Goal: Transaction & Acquisition: Book appointment/travel/reservation

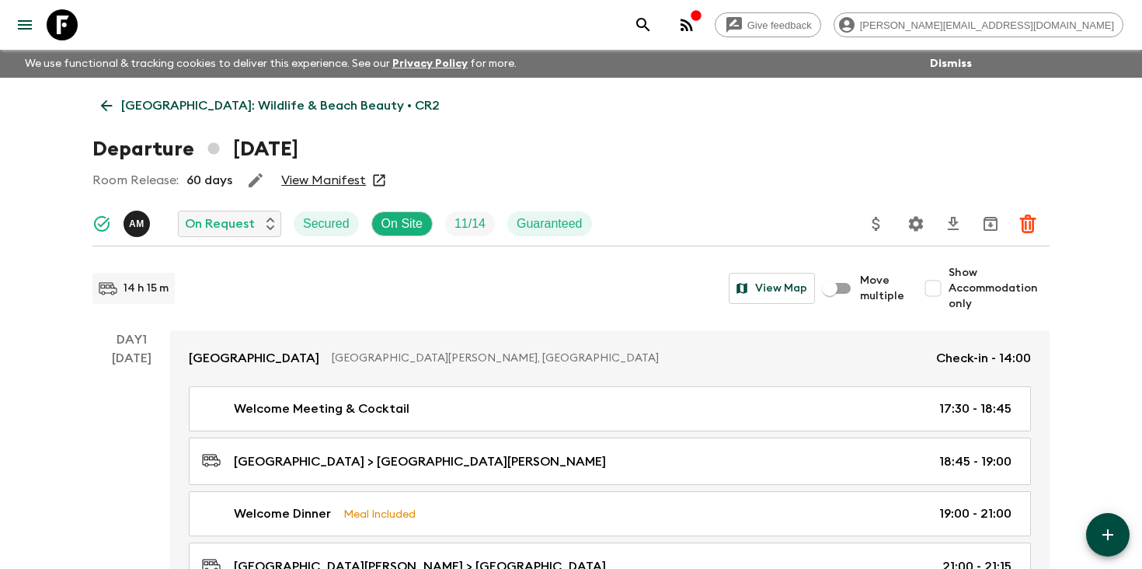
click at [653, 23] on icon "search adventures" at bounding box center [643, 25] width 19 height 19
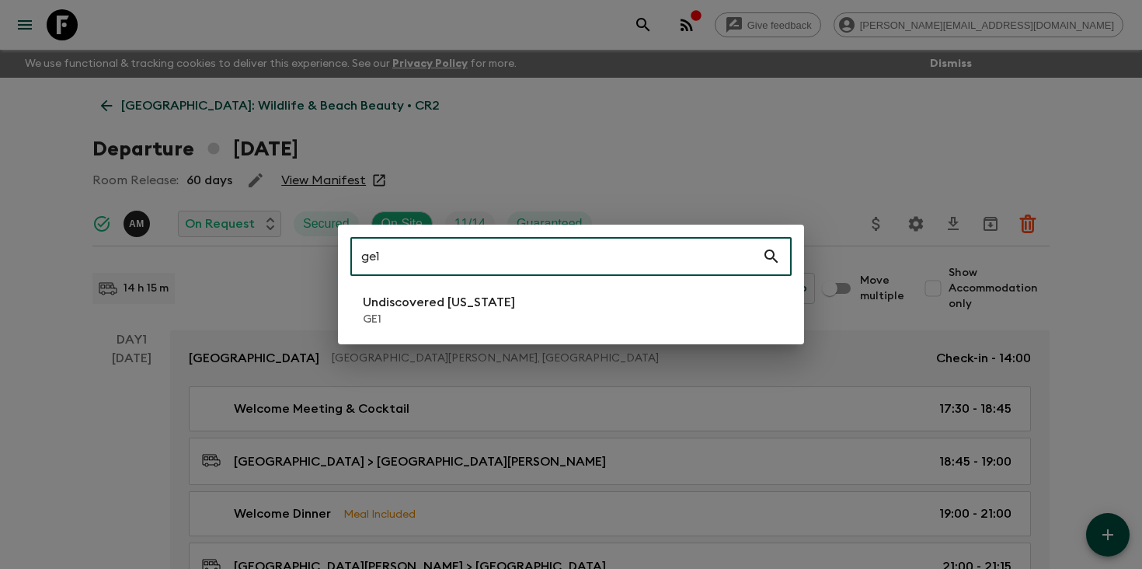
type input "ge1"
click at [474, 306] on p "Undiscovered [US_STATE]" at bounding box center [439, 302] width 152 height 19
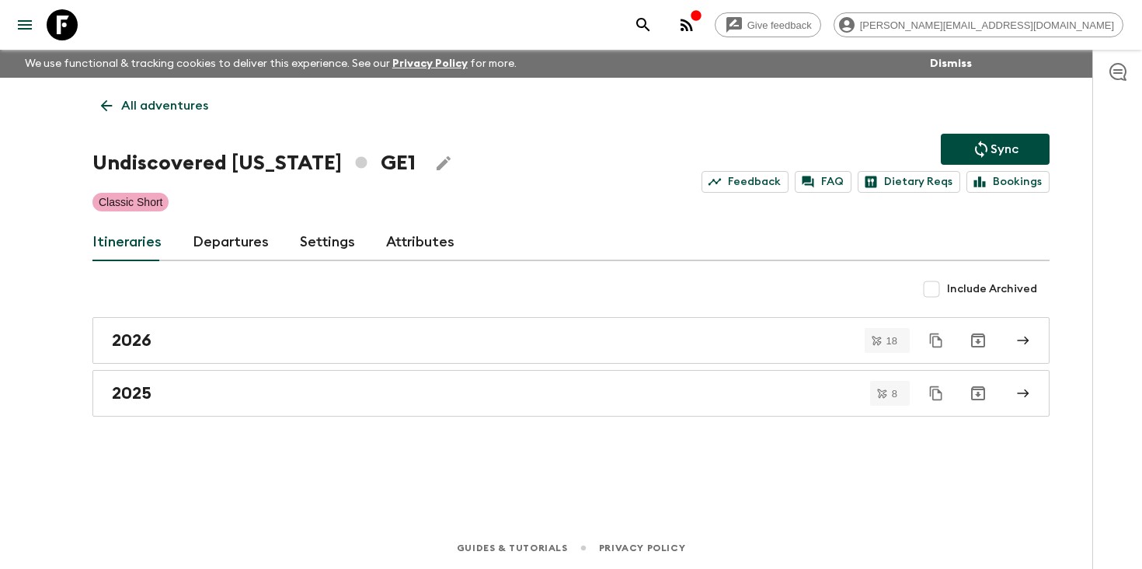
click at [222, 245] on link "Departures" at bounding box center [231, 242] width 76 height 37
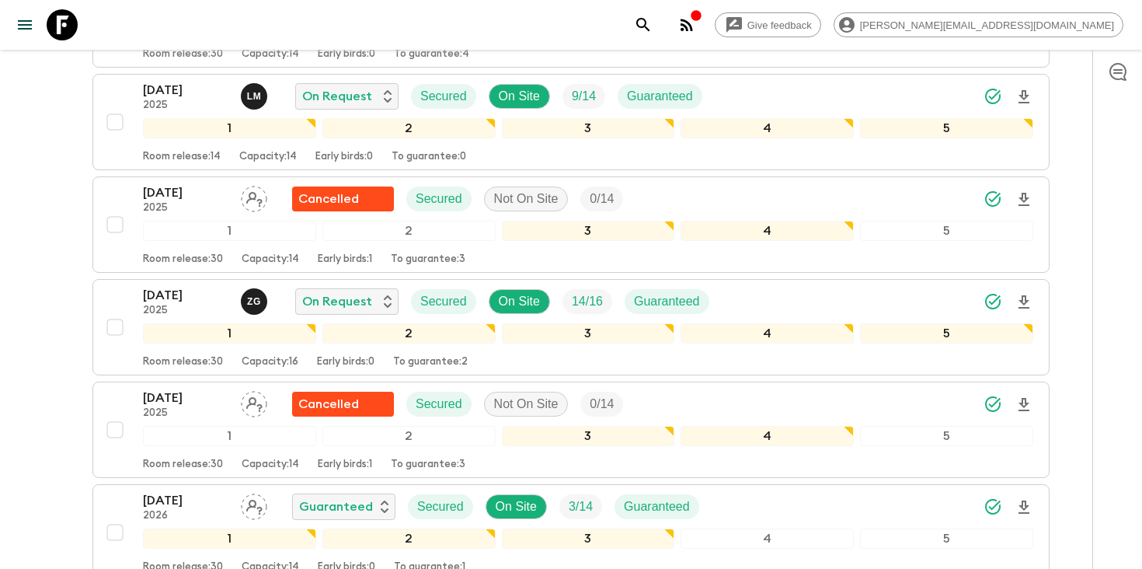
scroll to position [1331, 0]
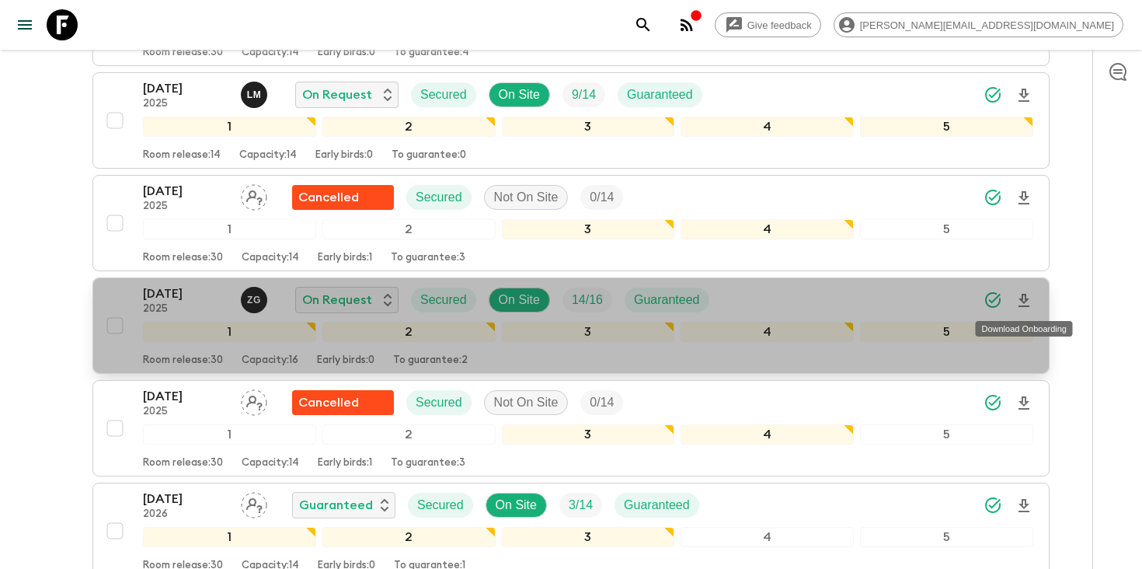
click at [1023, 301] on icon "Download Onboarding" at bounding box center [1024, 300] width 11 height 13
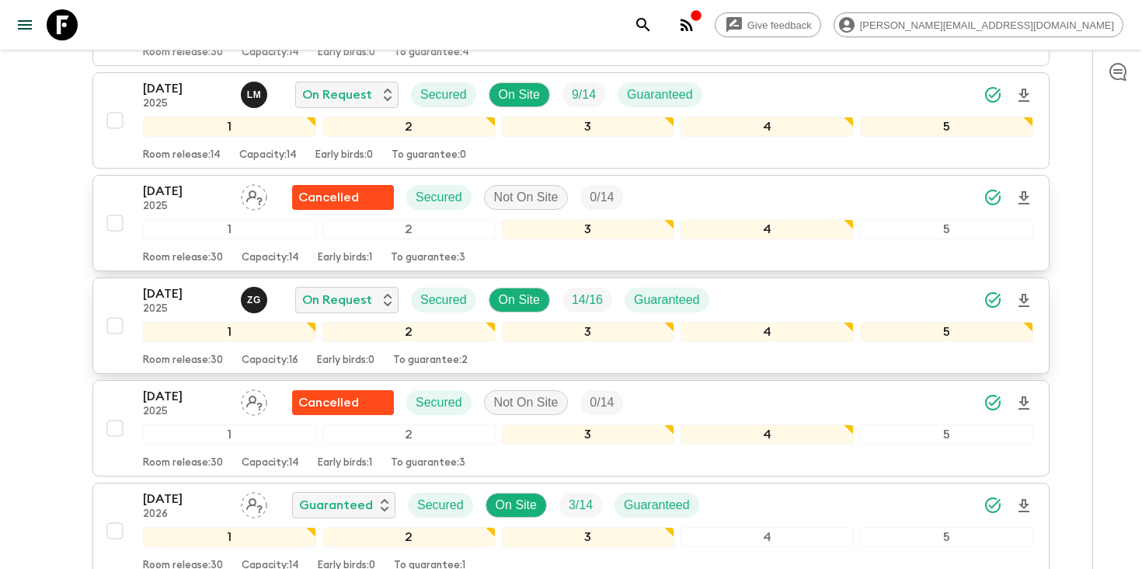
click at [184, 202] on p "2025" at bounding box center [185, 206] width 85 height 12
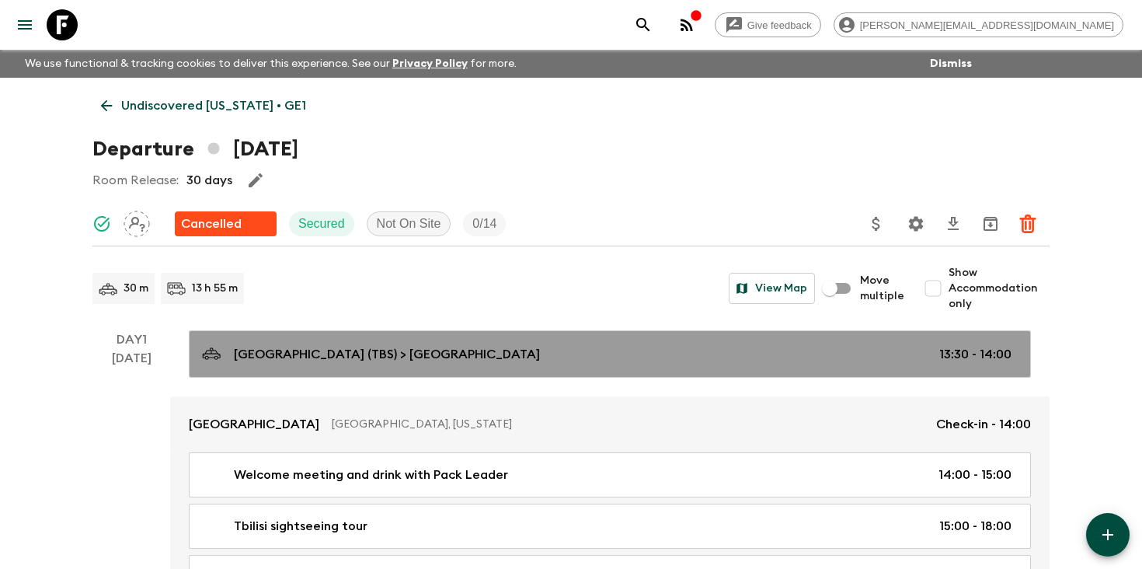
click at [306, 349] on p "[GEOGRAPHIC_DATA] (TBS) > [GEOGRAPHIC_DATA]" at bounding box center [387, 354] width 306 height 19
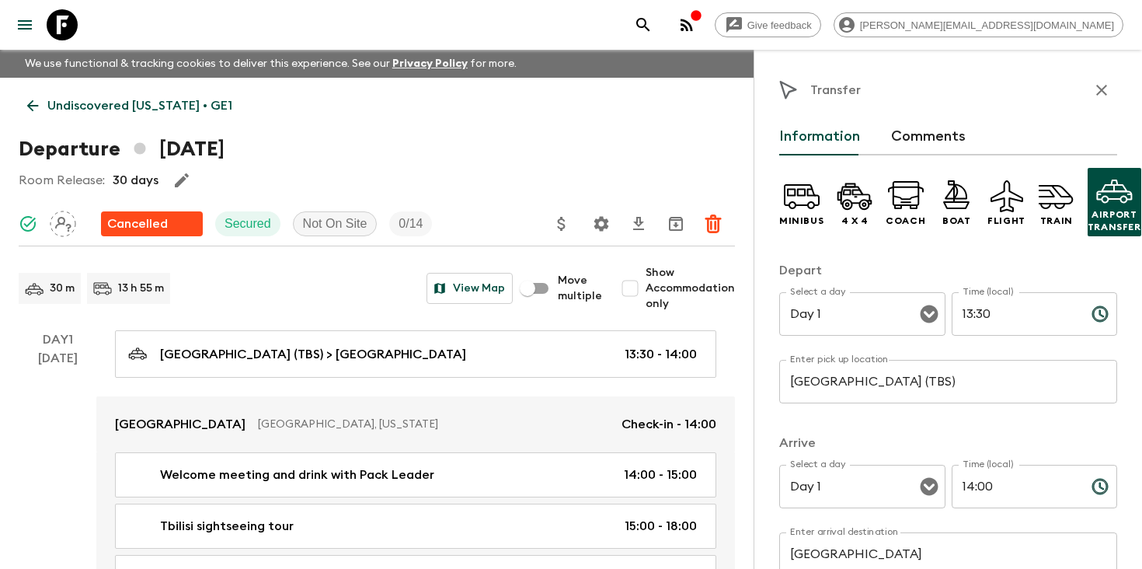
click at [942, 376] on input "[GEOGRAPHIC_DATA] (TBS)" at bounding box center [948, 382] width 338 height 44
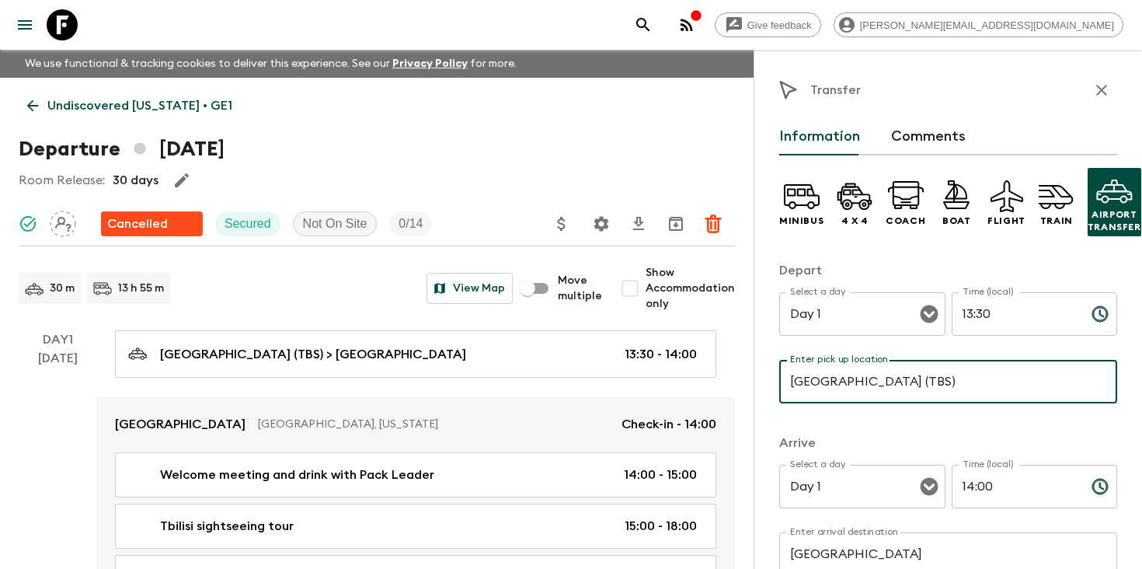
click at [942, 376] on input "[GEOGRAPHIC_DATA] (TBS)" at bounding box center [948, 382] width 338 height 44
